Goal: Find contact information: Find contact information

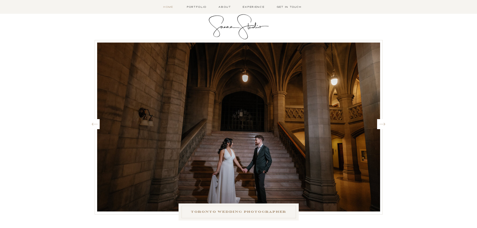
click at [168, 7] on nav "Home" at bounding box center [168, 7] width 16 height 4
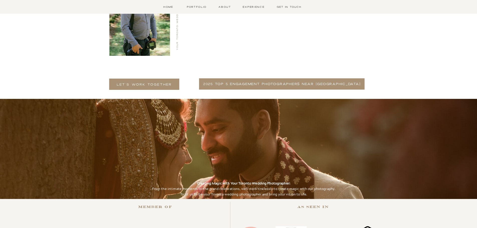
scroll to position [951, 0]
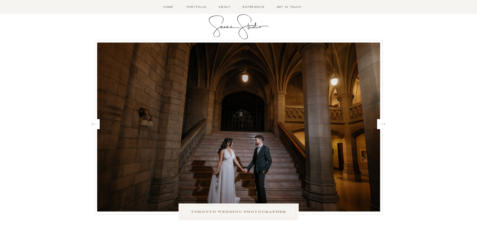
click at [195, 12] on div at bounding box center [238, 7] width 477 height 14
click at [285, 6] on nav "Get in Touch" at bounding box center [289, 7] width 28 height 4
